Goal: Information Seeking & Learning: Learn about a topic

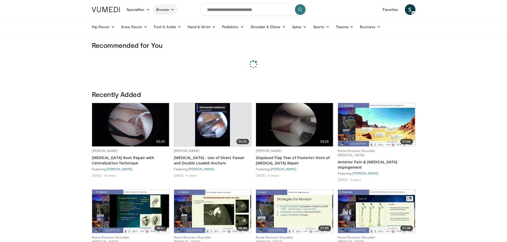
click at [176, 8] on link "Browse" at bounding box center [165, 9] width 24 height 11
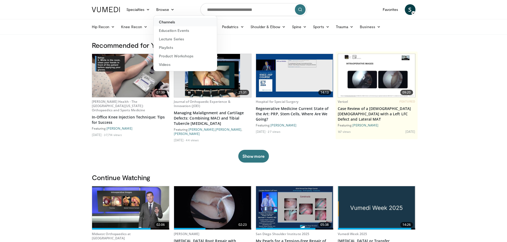
click at [172, 21] on link "Channels" at bounding box center [185, 22] width 63 height 9
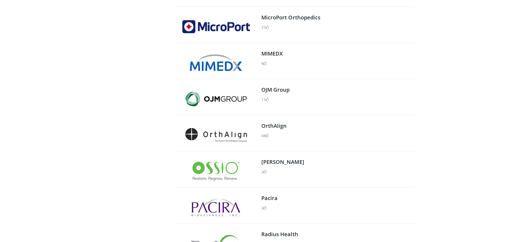
scroll to position [506, 0]
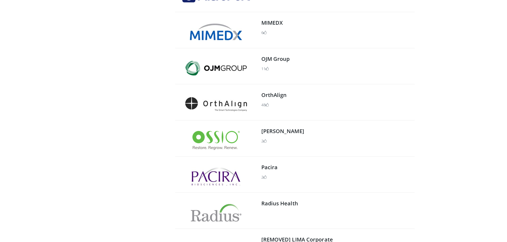
click at [224, 147] on img at bounding box center [215, 140] width 47 height 19
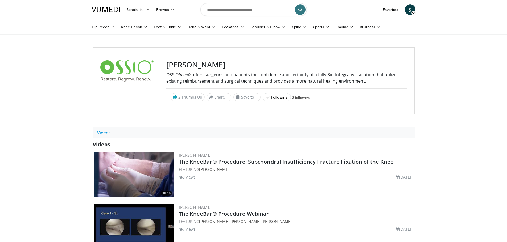
drag, startPoint x: 95, startPoint y: 11, endPoint x: 328, endPoint y: 77, distance: 242.5
drag, startPoint x: 36, startPoint y: 43, endPoint x: 324, endPoint y: 109, distance: 296.1
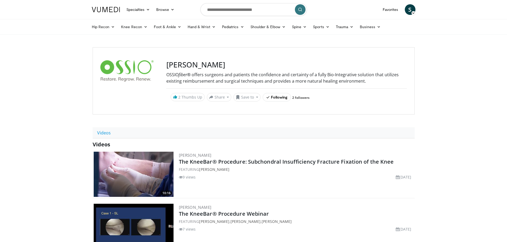
click at [187, 61] on h3 "[PERSON_NAME]" at bounding box center [286, 64] width 241 height 9
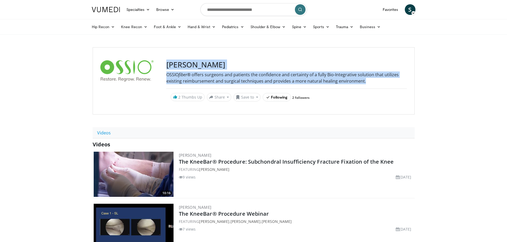
drag, startPoint x: 167, startPoint y: 64, endPoint x: 385, endPoint y: 82, distance: 219.0
click at [385, 82] on div "Ossio OSSIO fiber ® offers surgeons and patients the confidence and certainty o…" at bounding box center [286, 80] width 241 height 41
click at [385, 82] on p "OSSIO fiber ® offers surgeons and patients the confidence and certainty of a fu…" at bounding box center [286, 78] width 241 height 13
drag, startPoint x: 377, startPoint y: 80, endPoint x: 163, endPoint y: 65, distance: 213.7
click at [163, 65] on div "Ossio OSSIO fiber ® offers surgeons and patients the confidence and certainty o…" at bounding box center [254, 80] width 322 height 67
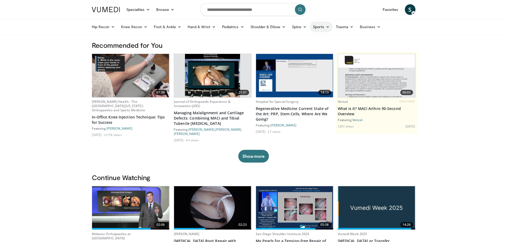
click at [329, 26] on icon at bounding box center [328, 27] width 4 height 4
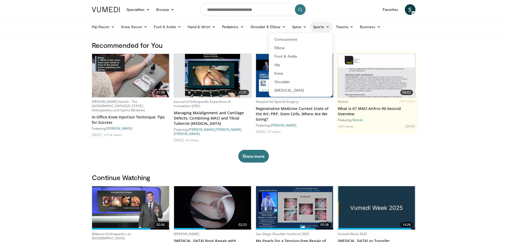
click at [324, 27] on link "Sports" at bounding box center [321, 27] width 23 height 11
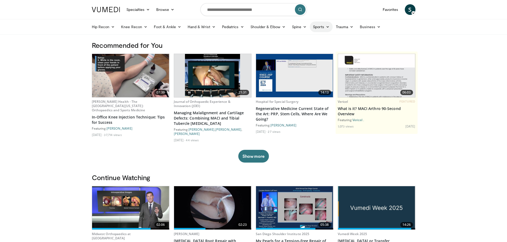
click at [328, 28] on icon at bounding box center [328, 27] width 4 height 4
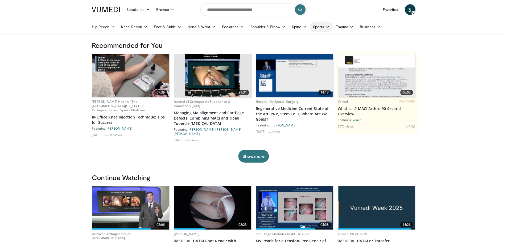
click at [322, 26] on link "Sports" at bounding box center [321, 27] width 23 height 11
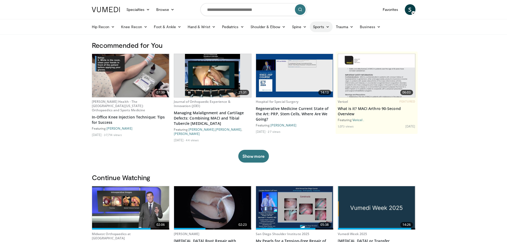
click at [326, 26] on icon at bounding box center [328, 27] width 4 height 4
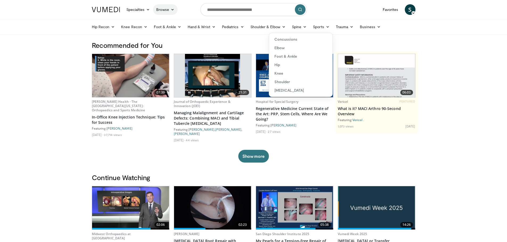
click at [173, 10] on icon at bounding box center [173, 10] width 4 height 4
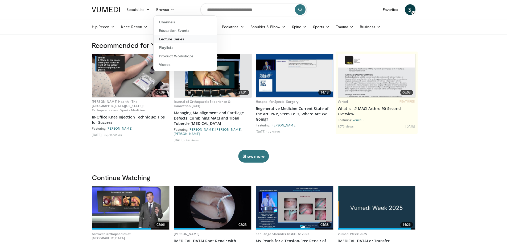
click at [167, 40] on link "Lecture Series" at bounding box center [185, 39] width 63 height 9
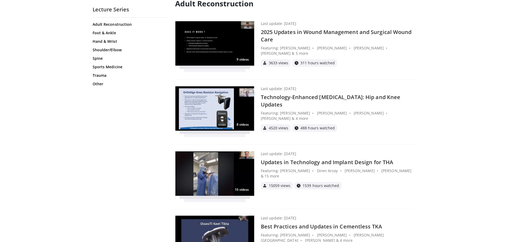
scroll to position [53, 0]
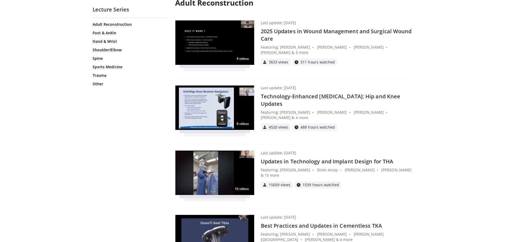
click at [278, 96] on h4 "Technology-Enhanced [MEDICAL_DATA]: Hip and Knee Updates" at bounding box center [338, 100] width 154 height 15
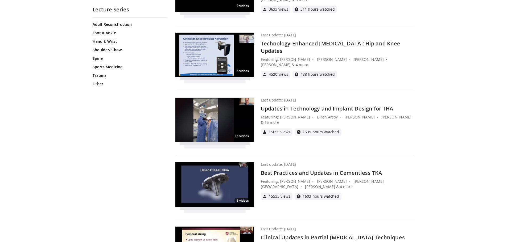
scroll to position [106, 0]
click at [301, 172] on h4 "Best Practices and Updates in Cementless TKA" at bounding box center [338, 172] width 154 height 7
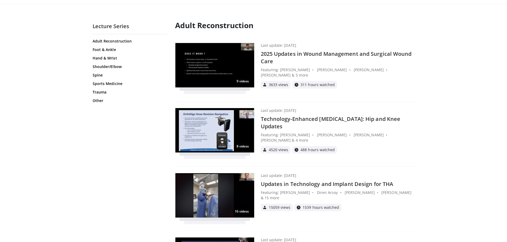
scroll to position [0, 0]
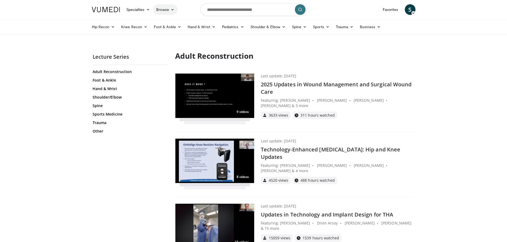
click at [171, 11] on icon at bounding box center [173, 10] width 4 height 4
click at [175, 21] on link "Channels" at bounding box center [185, 22] width 63 height 9
click at [164, 6] on link "Browse" at bounding box center [165, 9] width 24 height 11
click at [184, 40] on link "Lecture Series" at bounding box center [185, 39] width 63 height 9
click at [107, 115] on link "Sports Medicine" at bounding box center [129, 114] width 73 height 5
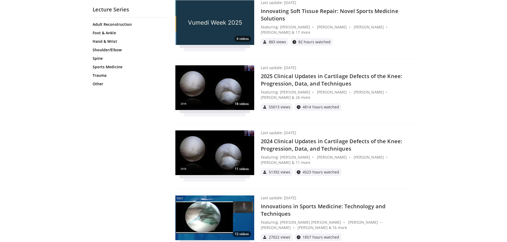
scroll to position [2542, 0]
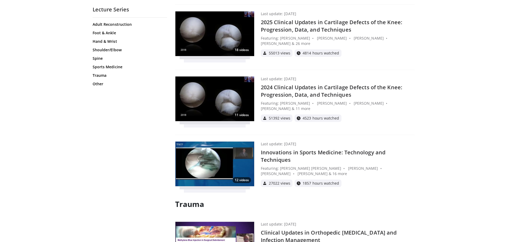
click at [227, 147] on img at bounding box center [214, 164] width 79 height 45
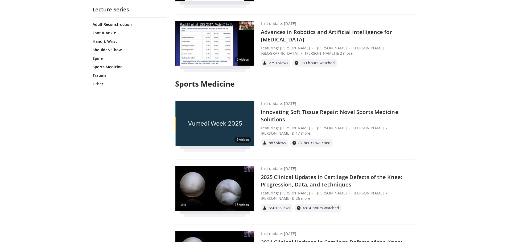
scroll to position [2383, 0]
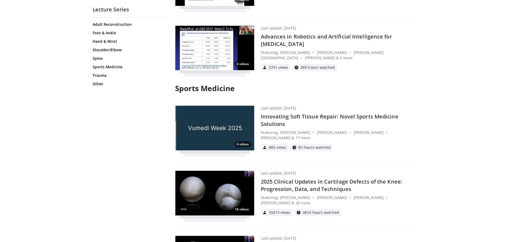
click at [291, 113] on h4 "Innovating Soft Tissue Repair: Novel Sports Medicine Solutions" at bounding box center [338, 120] width 154 height 15
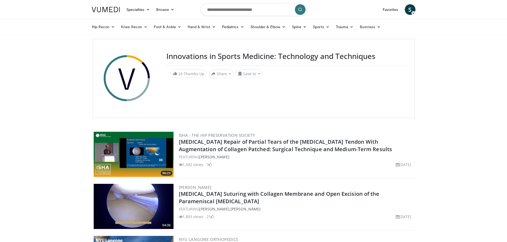
scroll to position [27, 0]
